Goal: Task Accomplishment & Management: Manage account settings

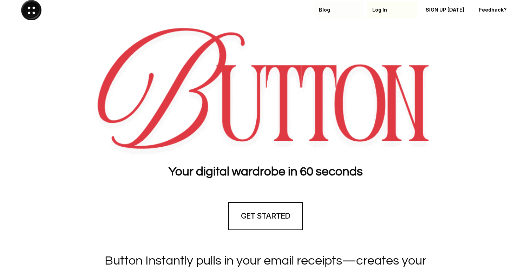
click at [378, 10] on p "Log In" at bounding box center [392, 10] width 40 height 6
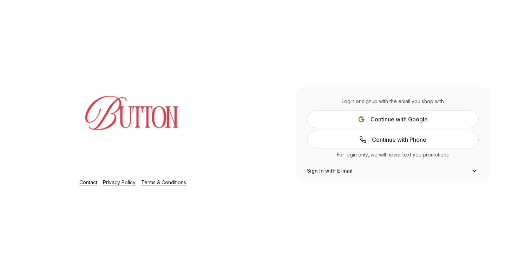
click at [335, 121] on button "Continue with Google" at bounding box center [393, 120] width 172 height 18
